Goal: Task Accomplishment & Management: Use online tool/utility

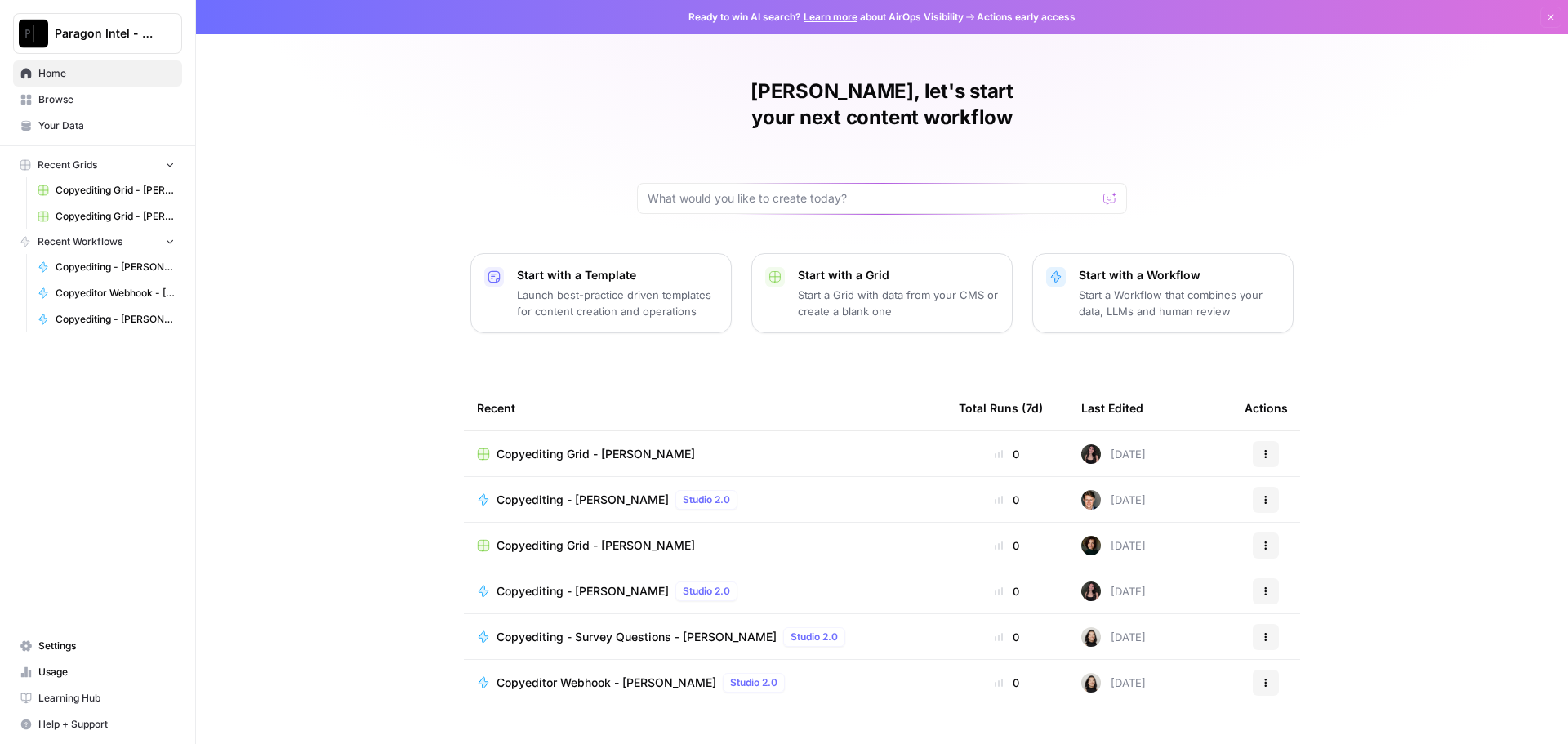
click at [87, 116] on link "Your Data" at bounding box center [97, 126] width 169 height 26
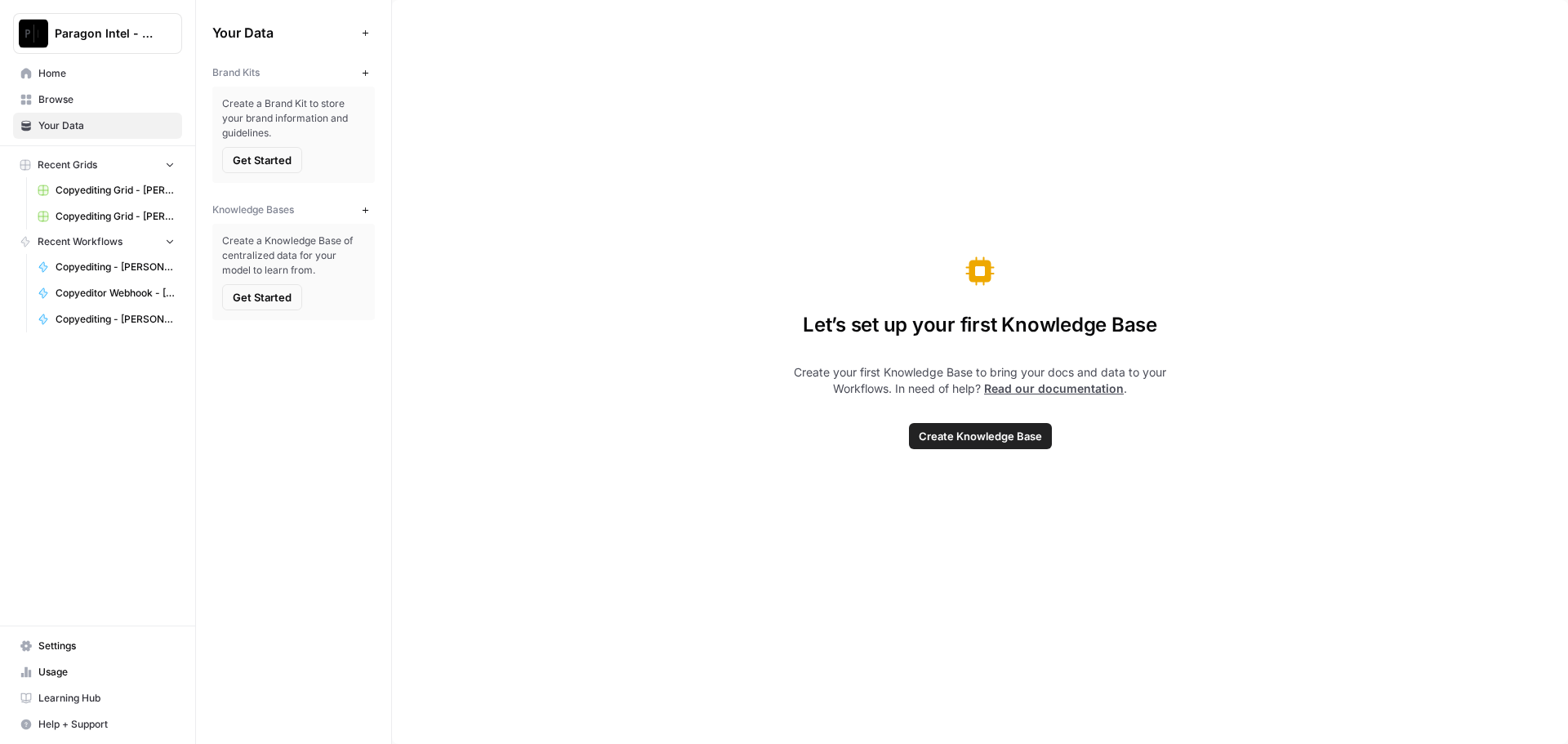
click at [90, 96] on span "Browse" at bounding box center [106, 99] width 136 height 15
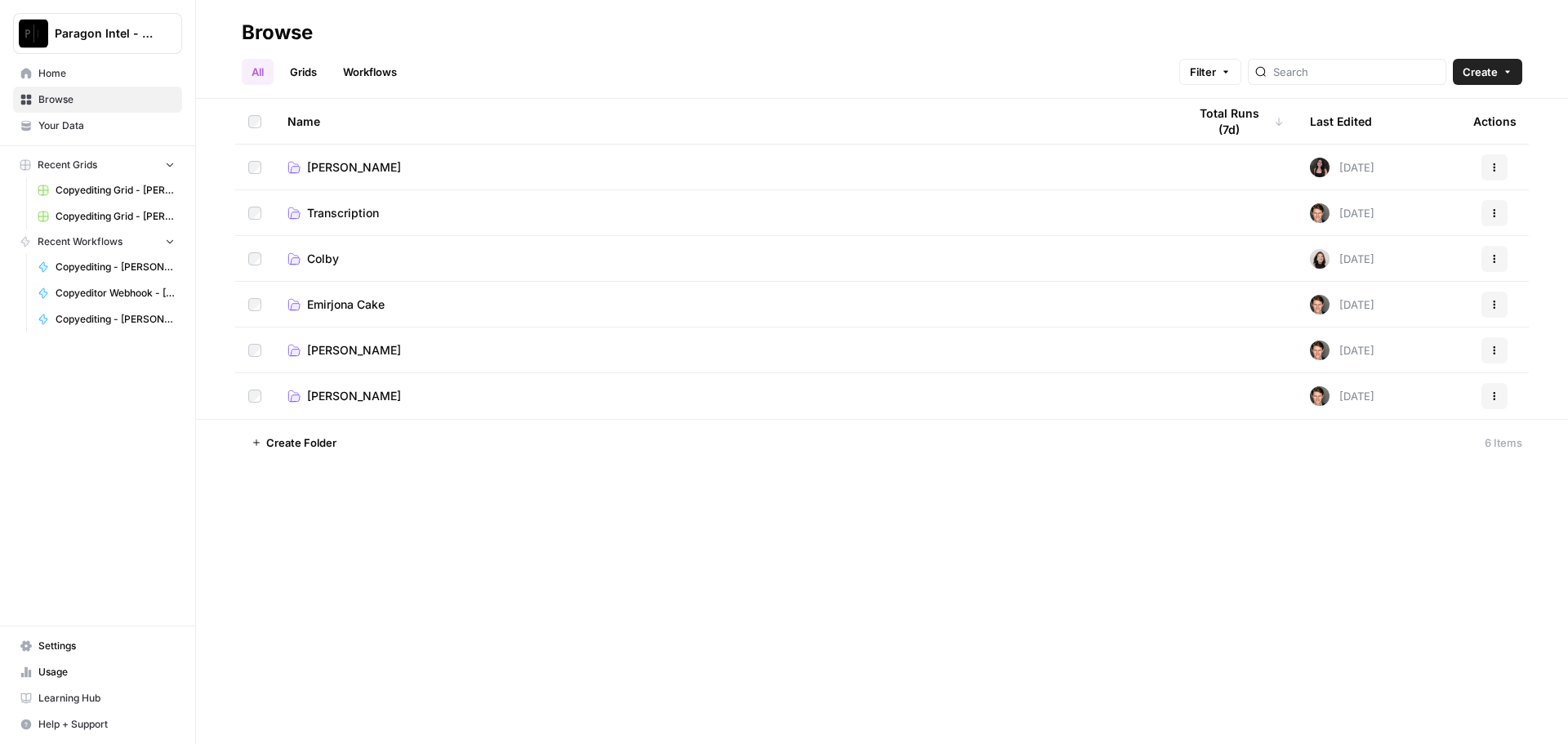
click at [346, 355] on span "[PERSON_NAME]" at bounding box center [354, 350] width 94 height 17
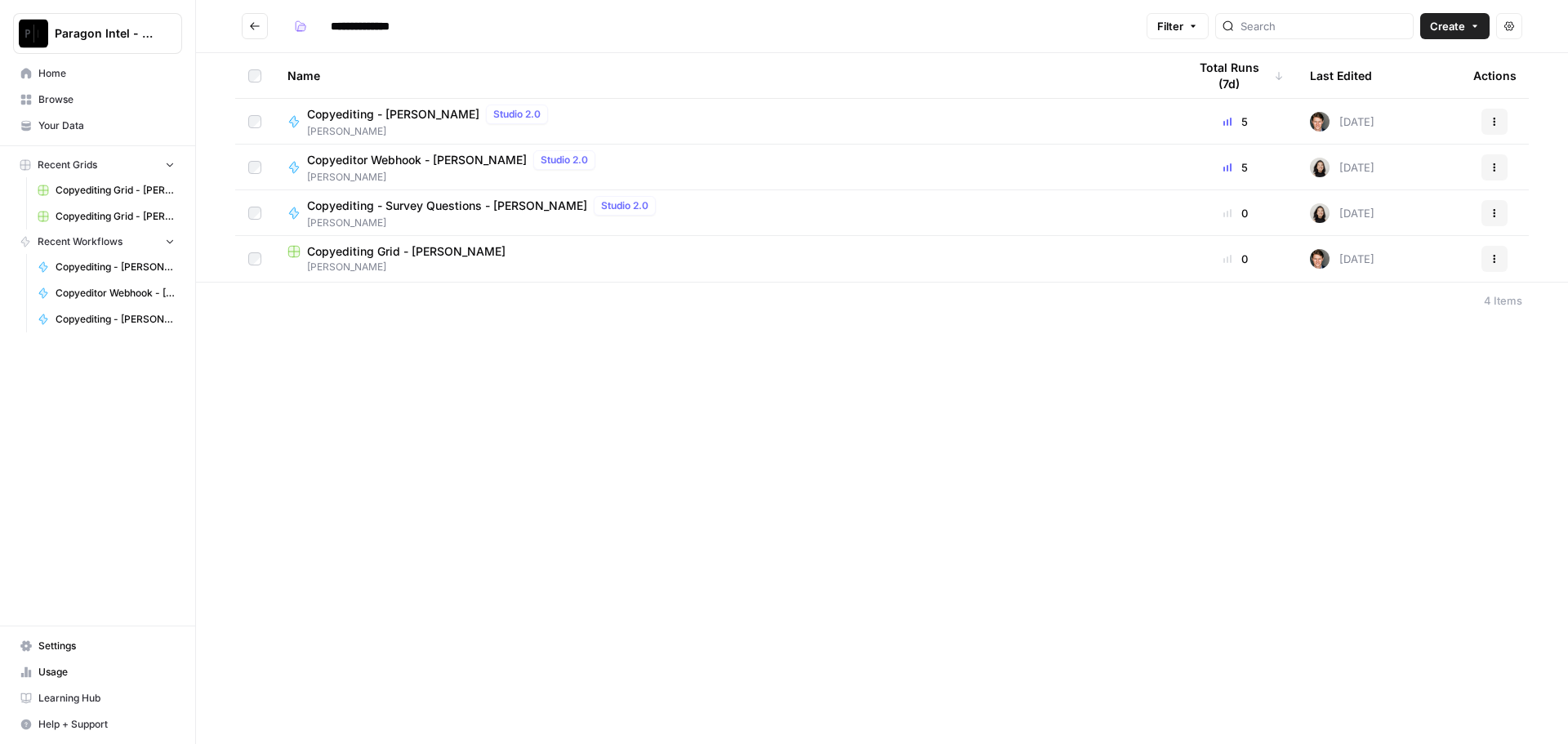
click at [398, 266] on span "[PERSON_NAME]" at bounding box center [724, 267] width 874 height 15
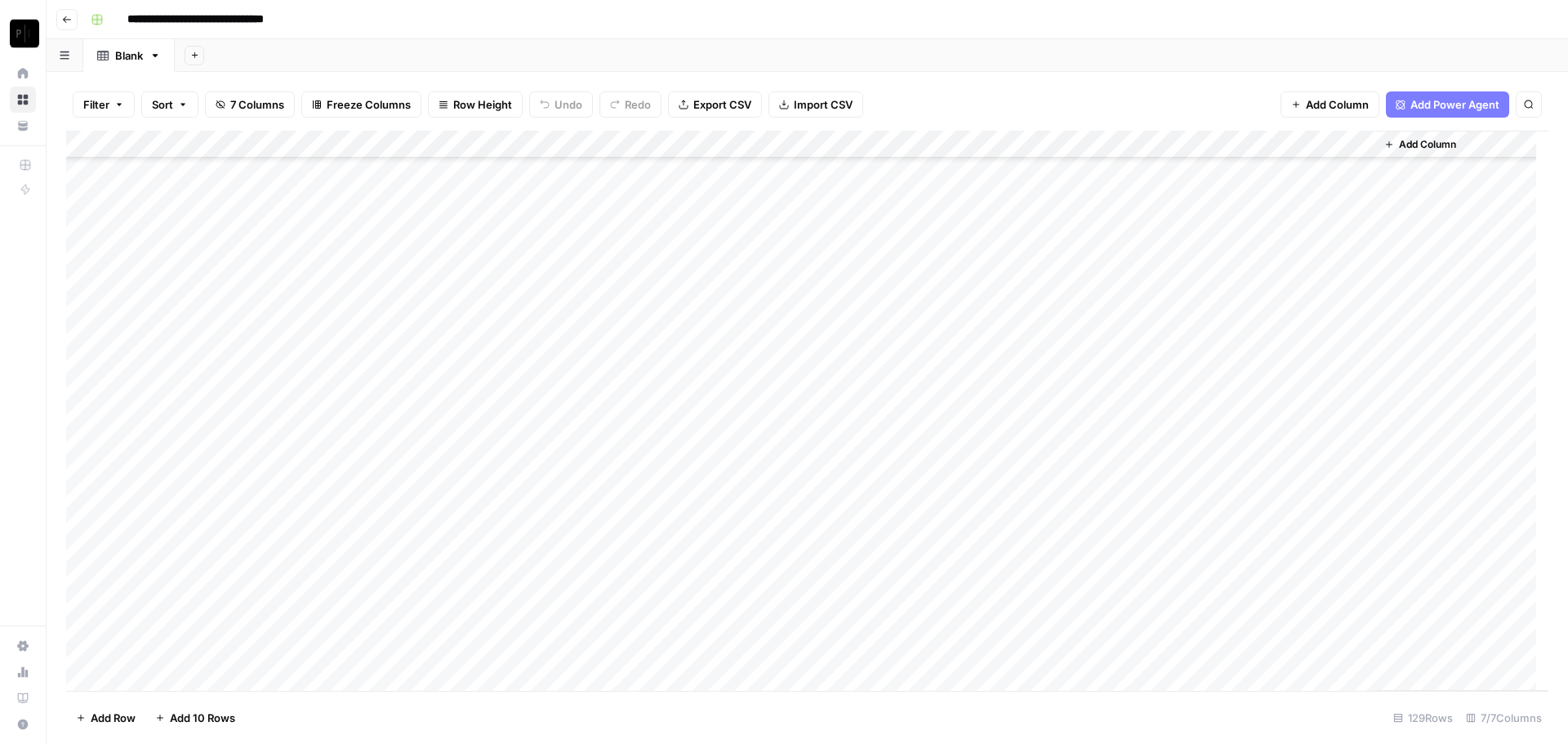
scroll to position [3078, 0]
click at [1210, 648] on div "Add Column" at bounding box center [807, 410] width 1482 height 561
